Goal: Task Accomplishment & Management: Use online tool/utility

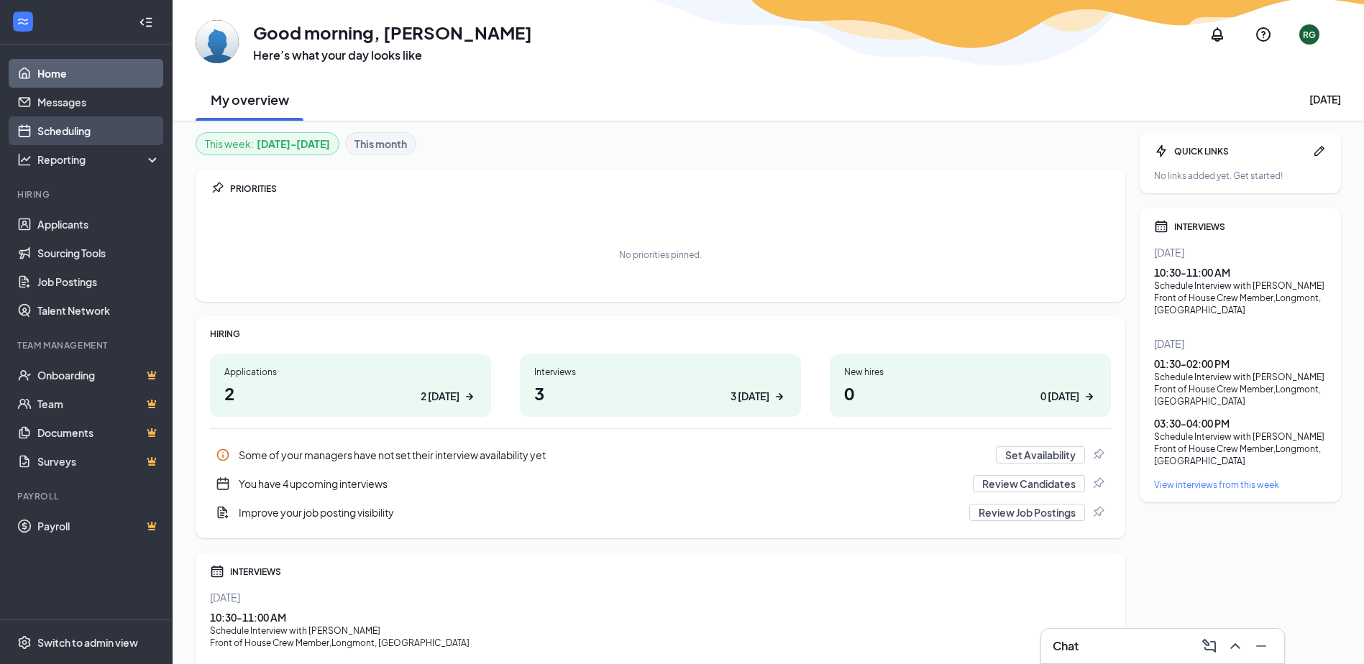
click at [58, 129] on link "Scheduling" at bounding box center [98, 130] width 123 height 29
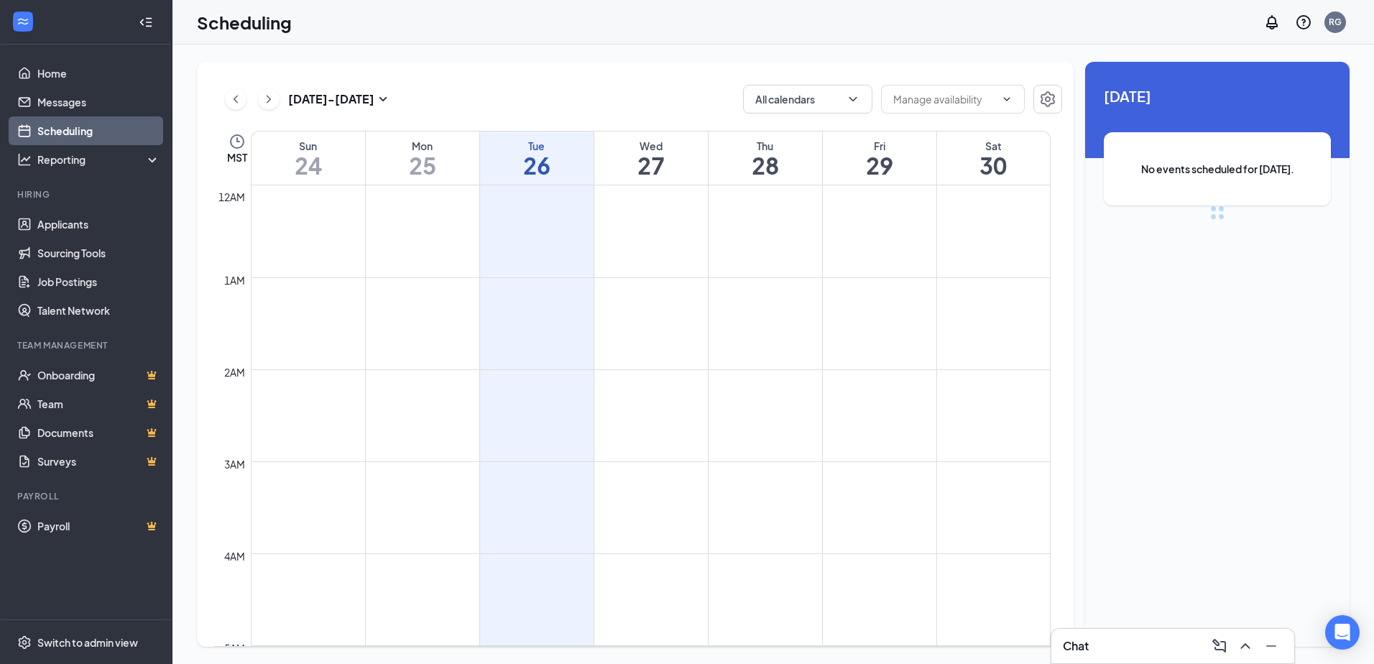
scroll to position [707, 0]
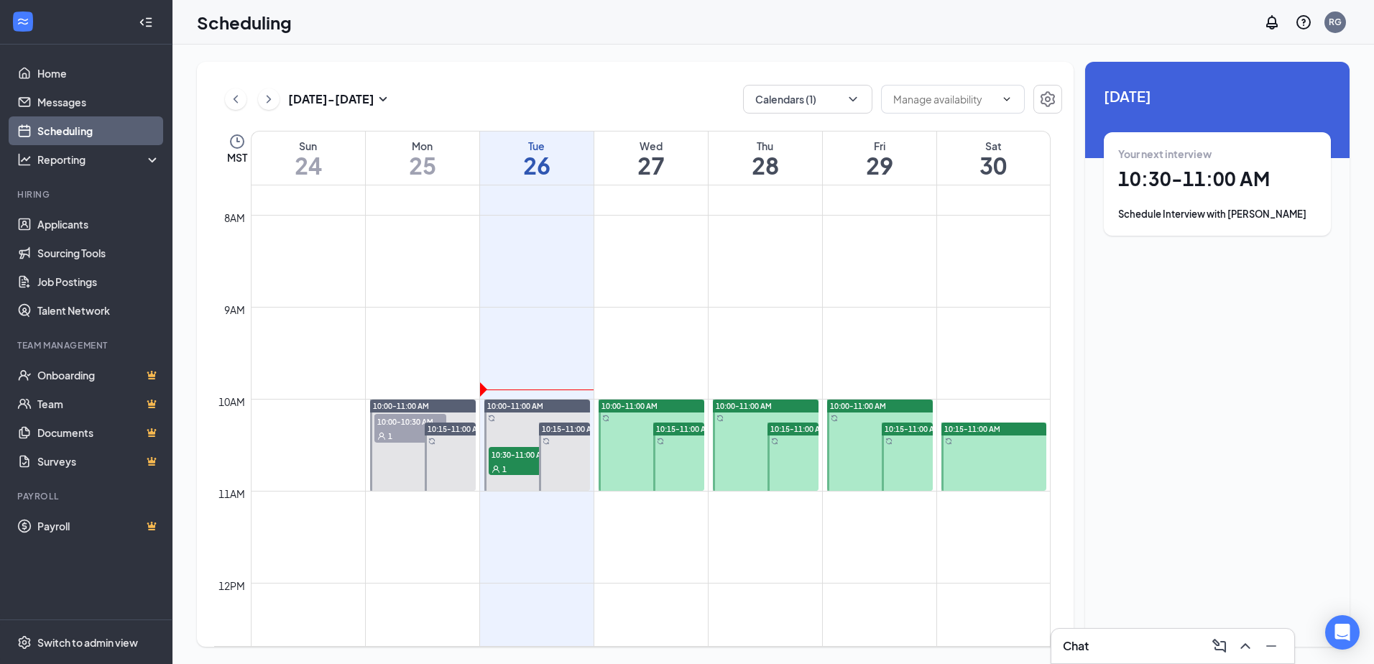
click at [1159, 190] on h1 "10:30 - 11:00 AM" at bounding box center [1217, 179] width 198 height 24
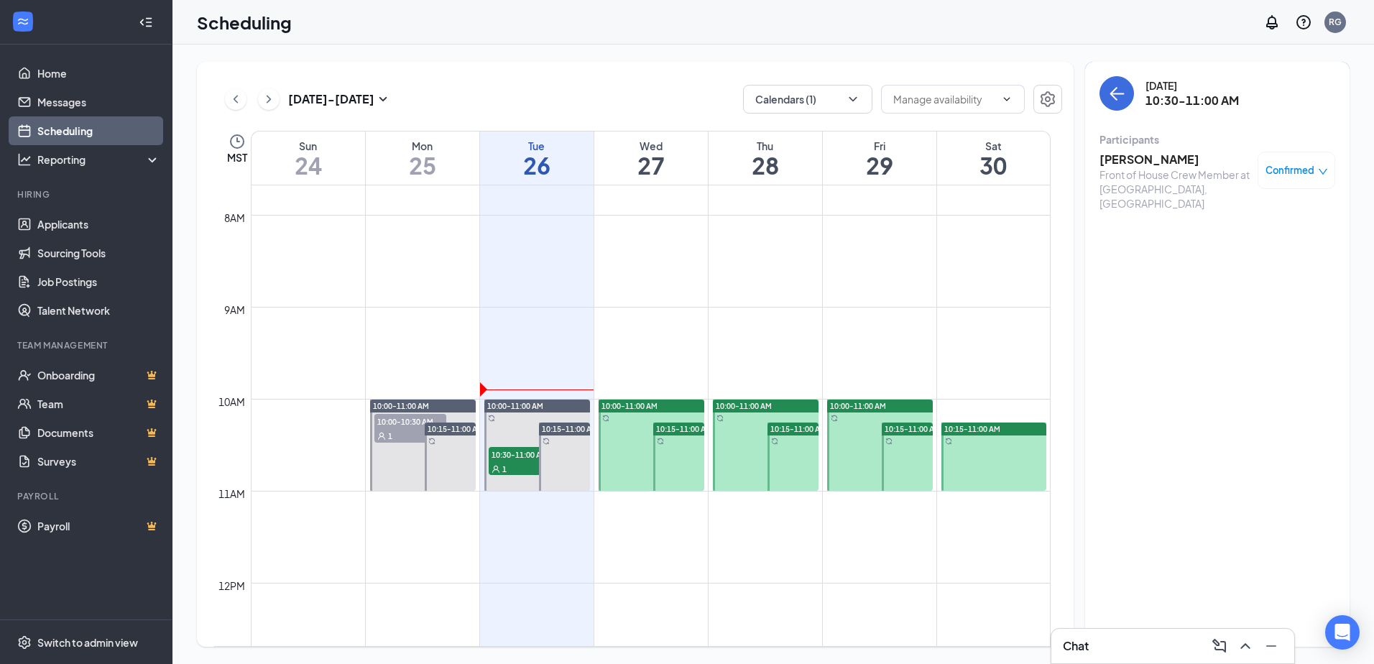
click at [1142, 161] on h3 "[PERSON_NAME]" at bounding box center [1175, 160] width 151 height 16
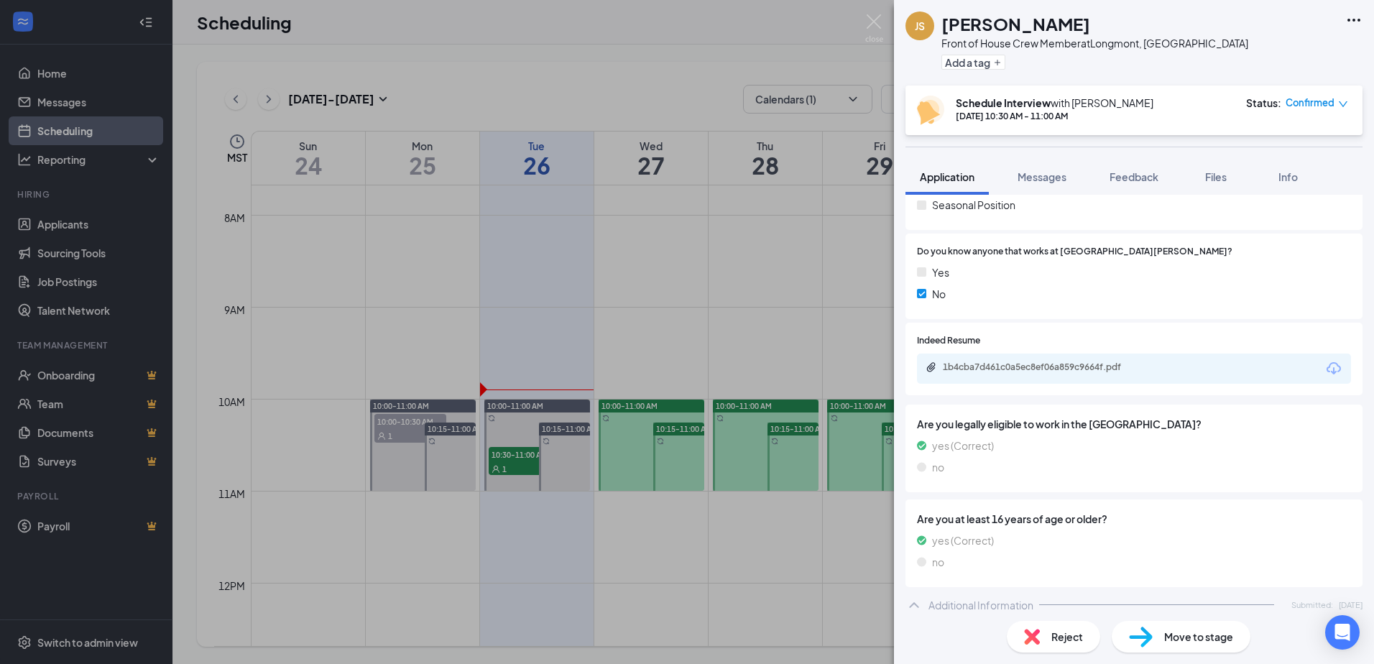
scroll to position [288, 0]
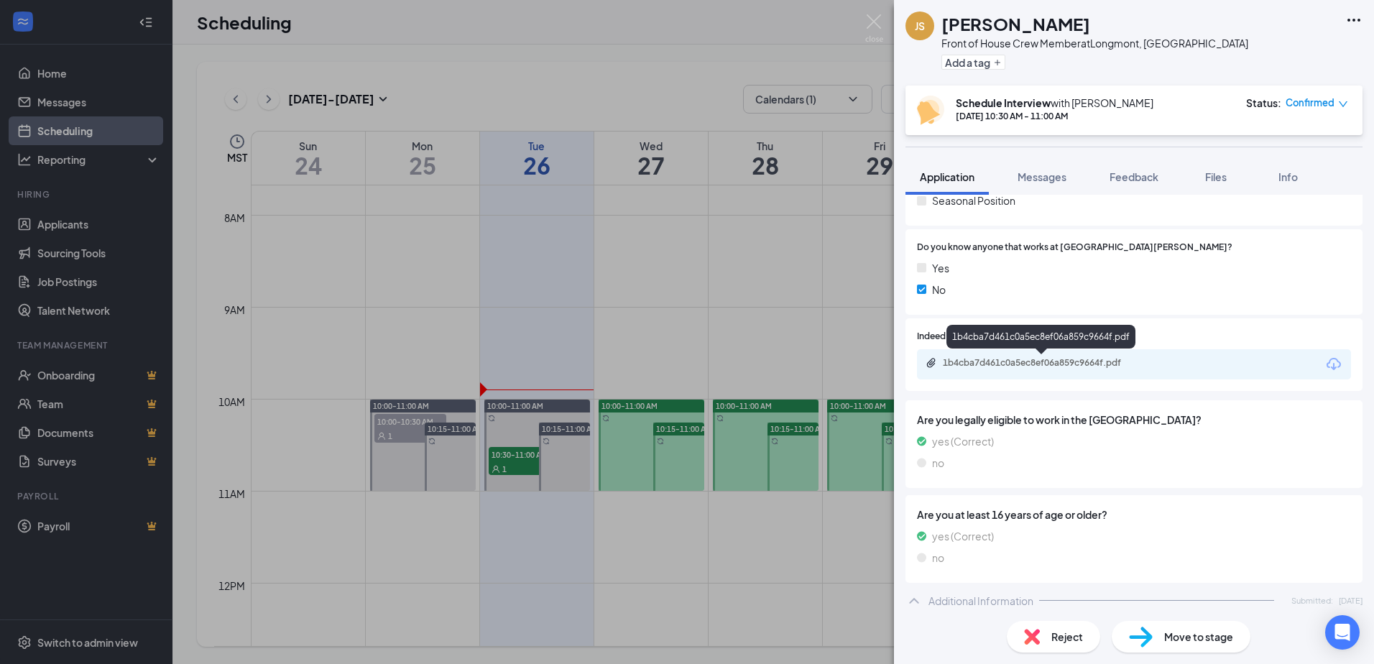
click at [993, 365] on div "1b4cba7d461c0a5ec8ef06a859c9664f.pdf" at bounding box center [1043, 363] width 201 height 12
